Goal: Navigation & Orientation: Find specific page/section

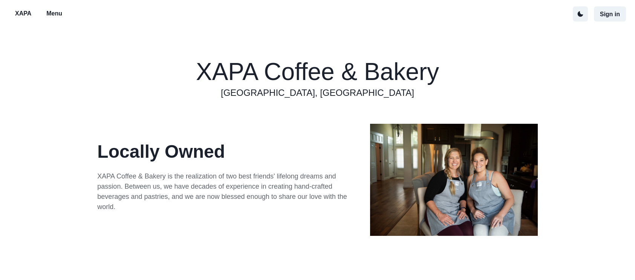
click at [61, 13] on p "Menu" at bounding box center [54, 13] width 16 height 9
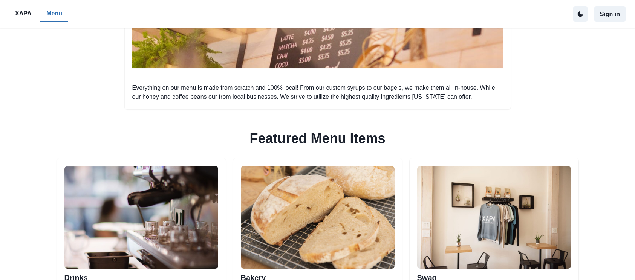
scroll to position [377, 0]
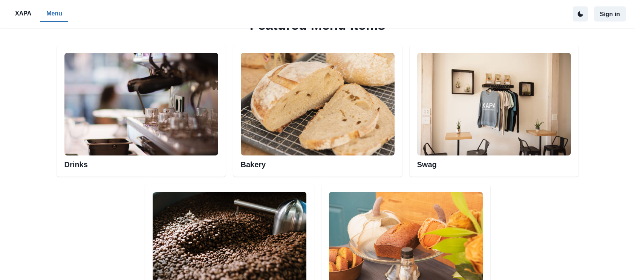
click at [287, 161] on h2 "Bakery" at bounding box center [318, 162] width 154 height 14
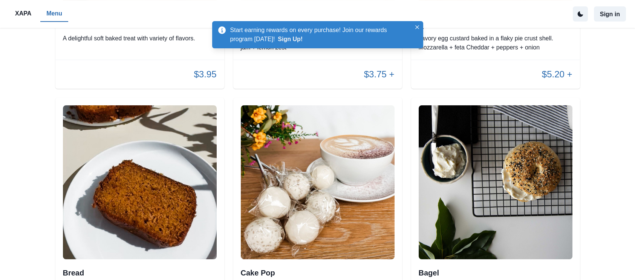
scroll to position [1282, 0]
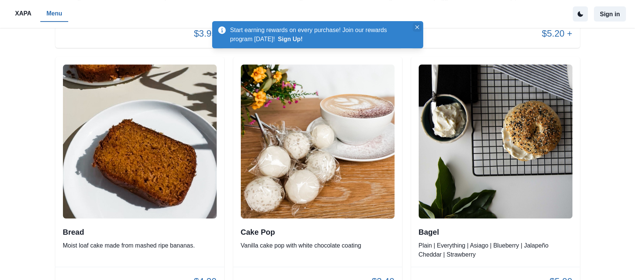
click at [417, 27] on icon "Close" at bounding box center [418, 27] width 4 height 4
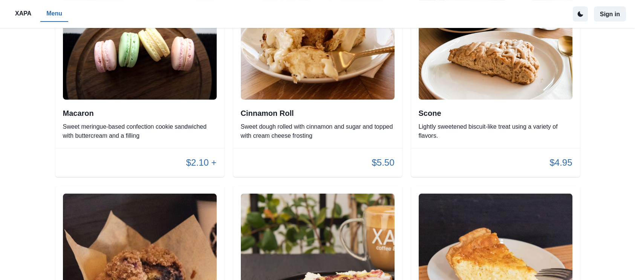
scroll to position [871, 0]
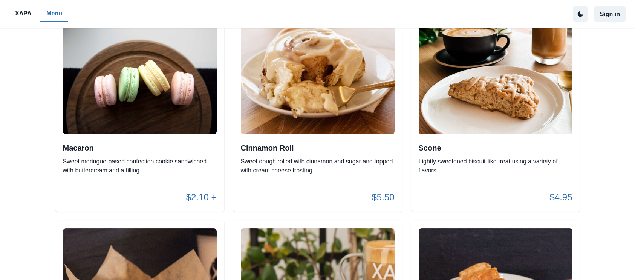
click at [52, 12] on p "Menu" at bounding box center [54, 13] width 16 height 9
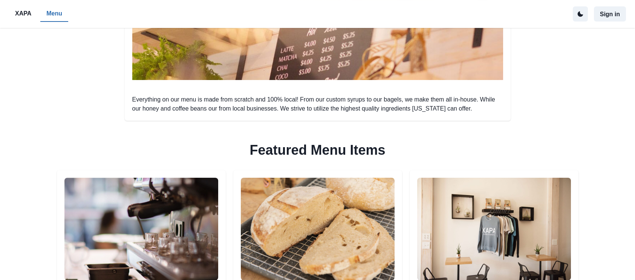
scroll to position [339, 0]
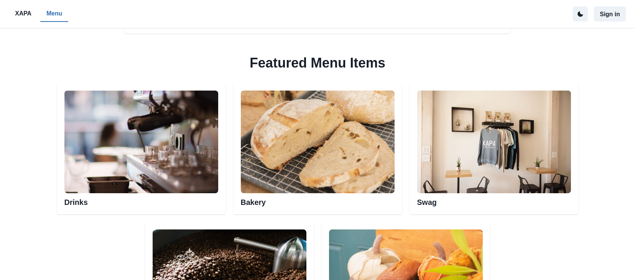
click at [171, 166] on img at bounding box center [141, 142] width 154 height 103
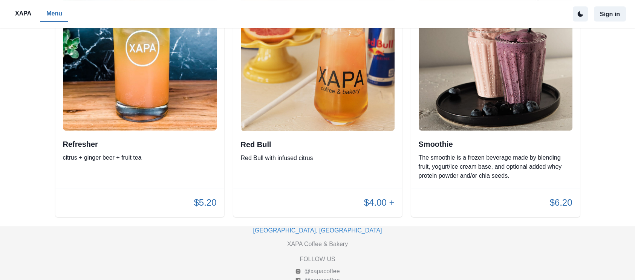
scroll to position [1679, 0]
